Goal: Navigation & Orientation: Find specific page/section

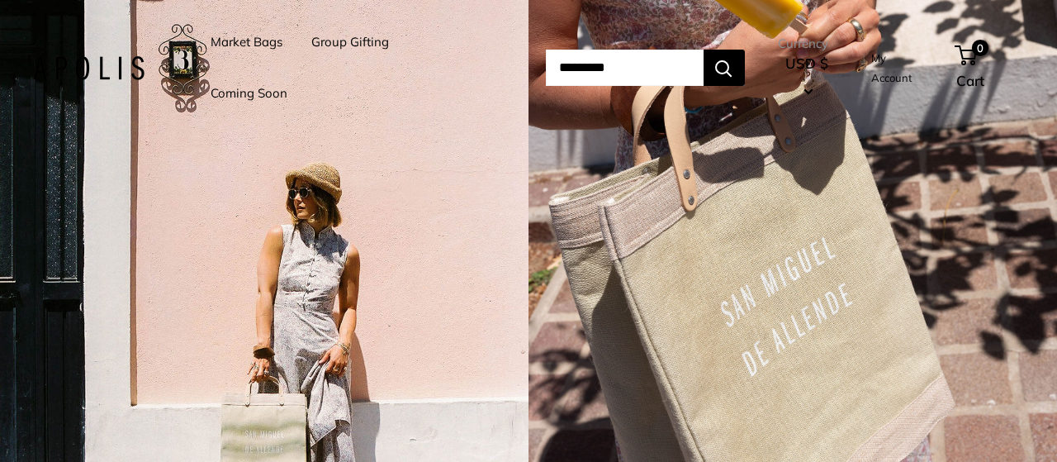
click at [227, 37] on link "Market Bags" at bounding box center [247, 42] width 72 height 23
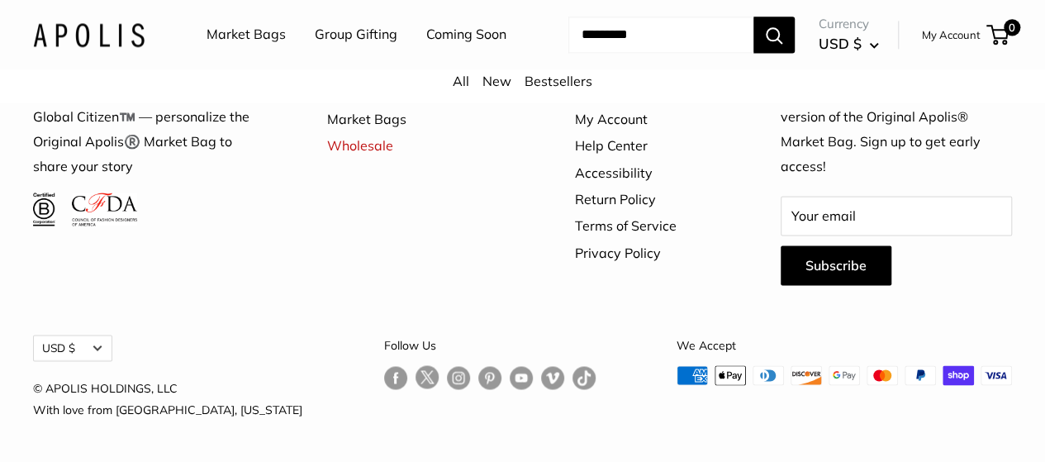
scroll to position [4447, 0]
click at [372, 159] on link "Wholesale" at bounding box center [422, 145] width 190 height 26
